Goal: Information Seeking & Learning: Learn about a topic

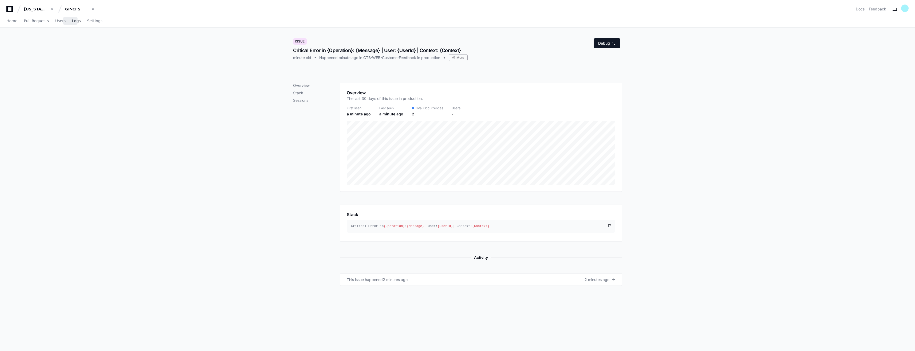
click at [72, 22] on span "Logs" at bounding box center [76, 20] width 9 height 3
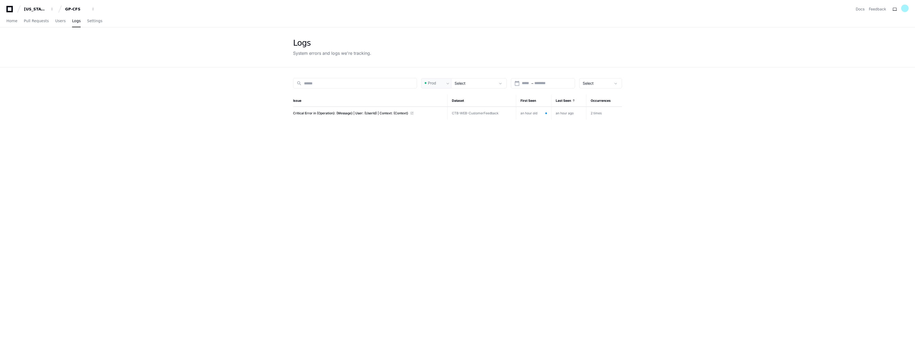
click at [385, 206] on div "search Prod Select calendar_today Start – End date Select Issue Dataset First S…" at bounding box center [457, 242] width 341 height 351
drag, startPoint x: 0, startPoint y: 0, endPoint x: 208, endPoint y: 136, distance: 248.3
click at [208, 136] on app-issue-list-page "Logs System errors and logs we're tracking. search Prod Select calendar_today S…" at bounding box center [457, 222] width 915 height 390
click at [385, 128] on span at bounding box center [369, 126] width 152 height 4
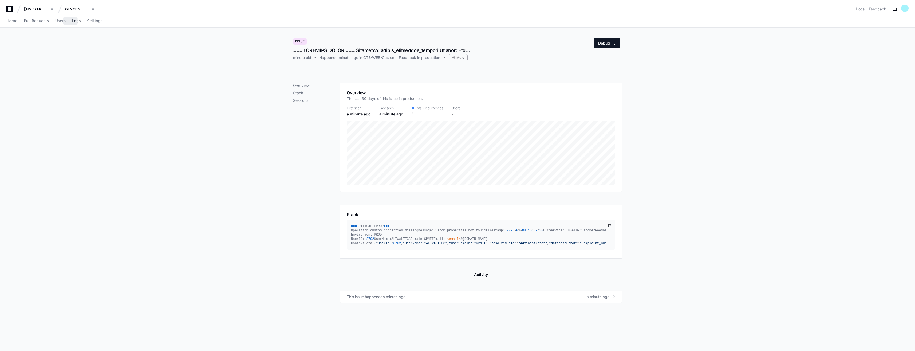
click at [72, 24] on link "Logs" at bounding box center [76, 21] width 9 height 12
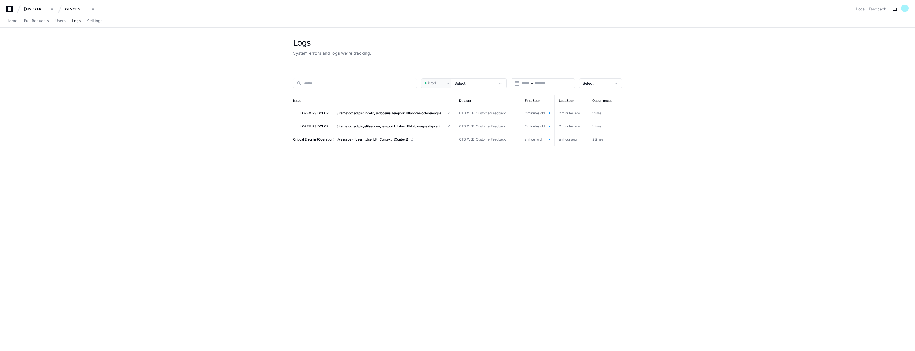
click at [414, 114] on span at bounding box center [369, 113] width 152 height 4
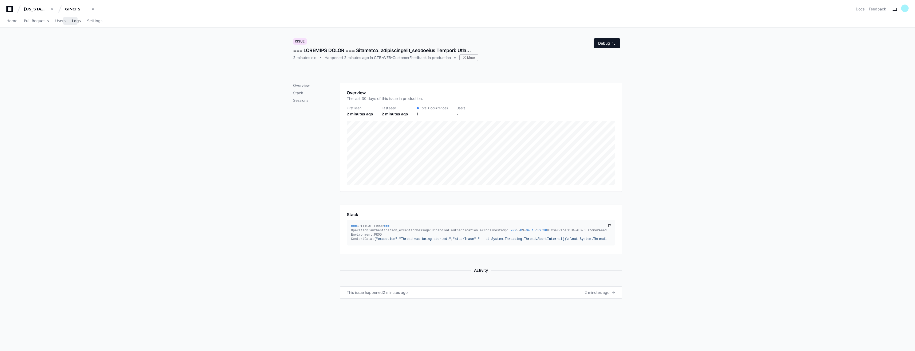
click at [72, 22] on span "Logs" at bounding box center [76, 20] width 9 height 3
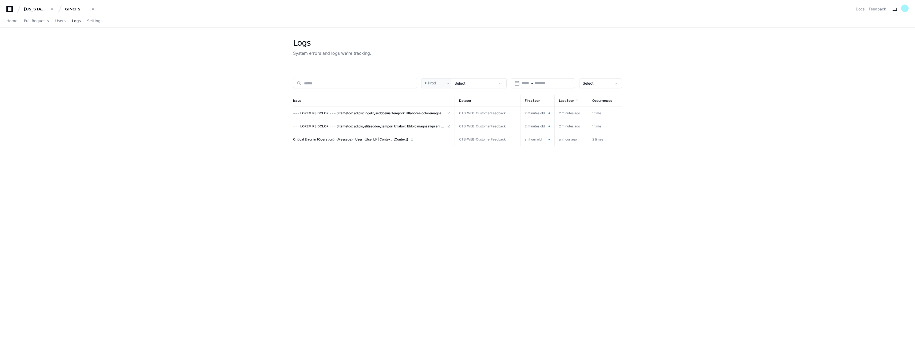
click at [308, 140] on span "Critical Error in {Operation}: {Message} | User: {UserId} | Context: {Context}" at bounding box center [350, 139] width 115 height 4
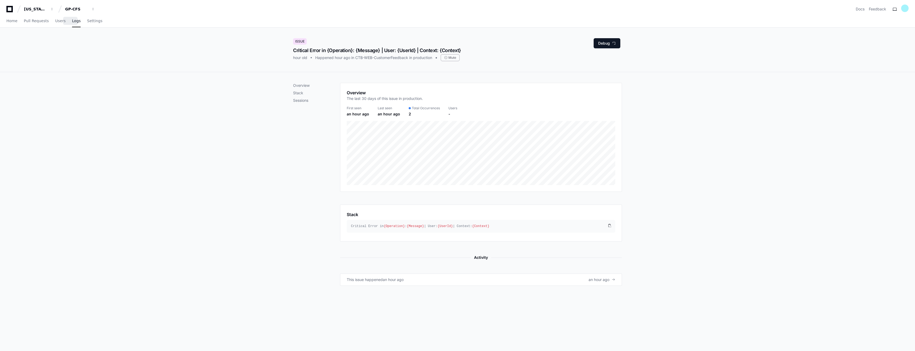
click at [72, 21] on span "Logs" at bounding box center [76, 20] width 9 height 3
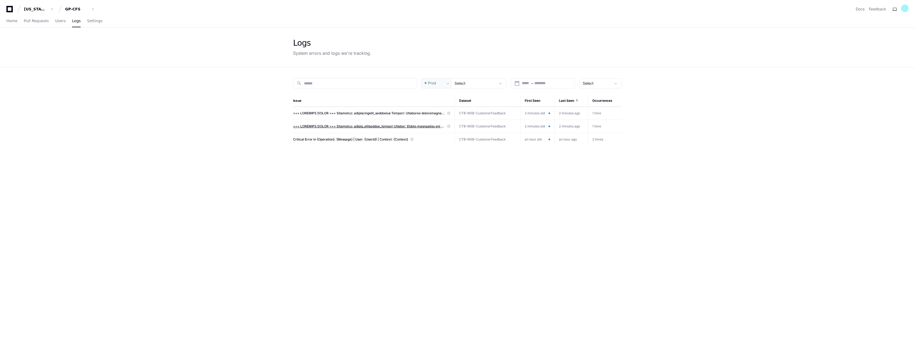
click at [406, 126] on span at bounding box center [369, 126] width 152 height 4
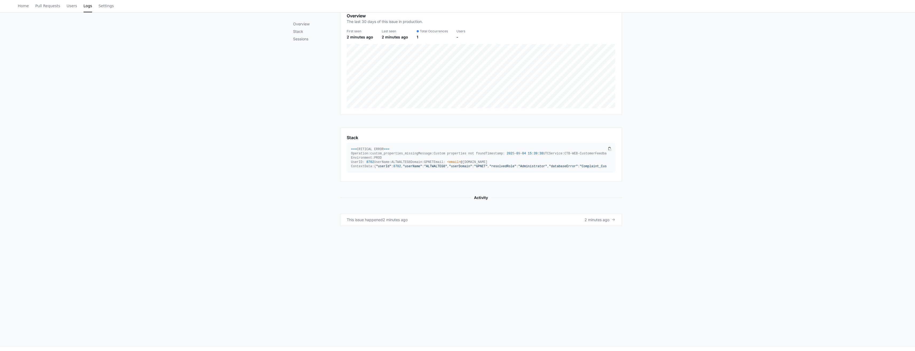
scroll to position [80, 0]
click at [84, 6] on span "Logs" at bounding box center [88, 5] width 9 height 3
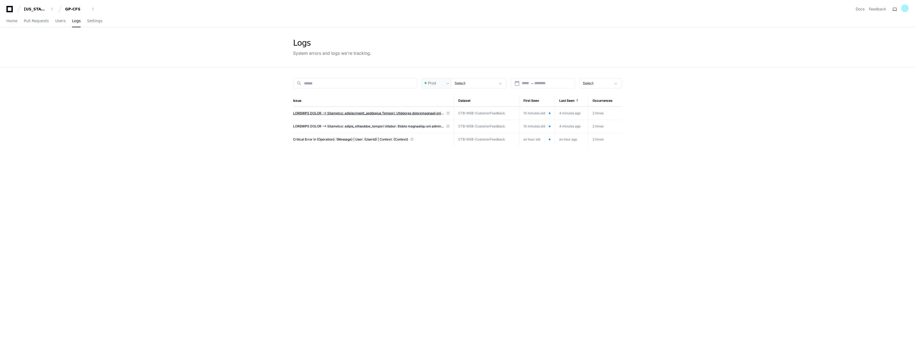
click at [337, 112] on span at bounding box center [368, 113] width 151 height 4
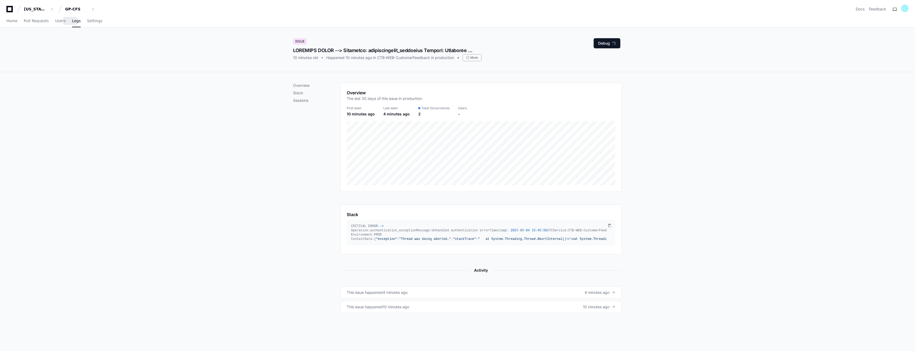
drag, startPoint x: 73, startPoint y: 24, endPoint x: 105, endPoint y: 45, distance: 38.1
click at [73, 24] on link "Logs" at bounding box center [76, 21] width 9 height 12
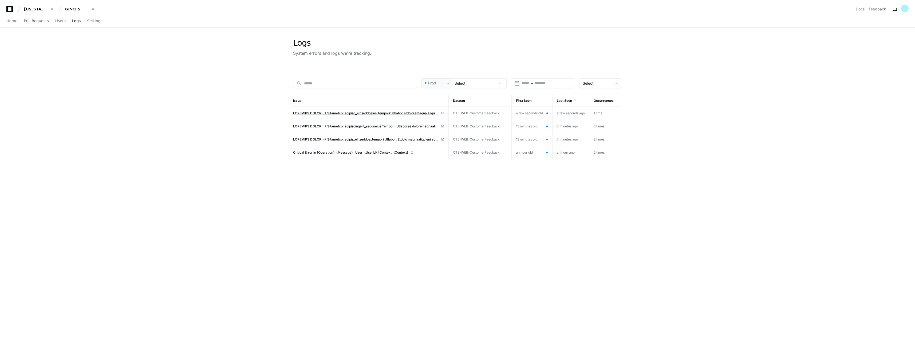
click at [392, 112] on span at bounding box center [366, 113] width 146 height 4
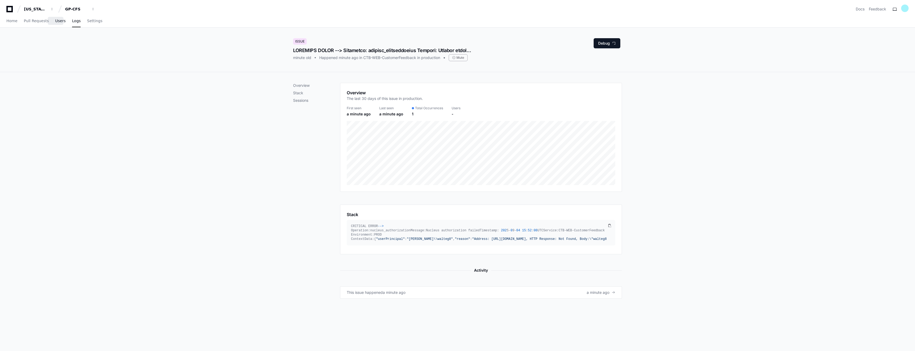
click at [57, 21] on span "Users" at bounding box center [60, 20] width 10 height 3
